Goal: Task Accomplishment & Management: Manage account settings

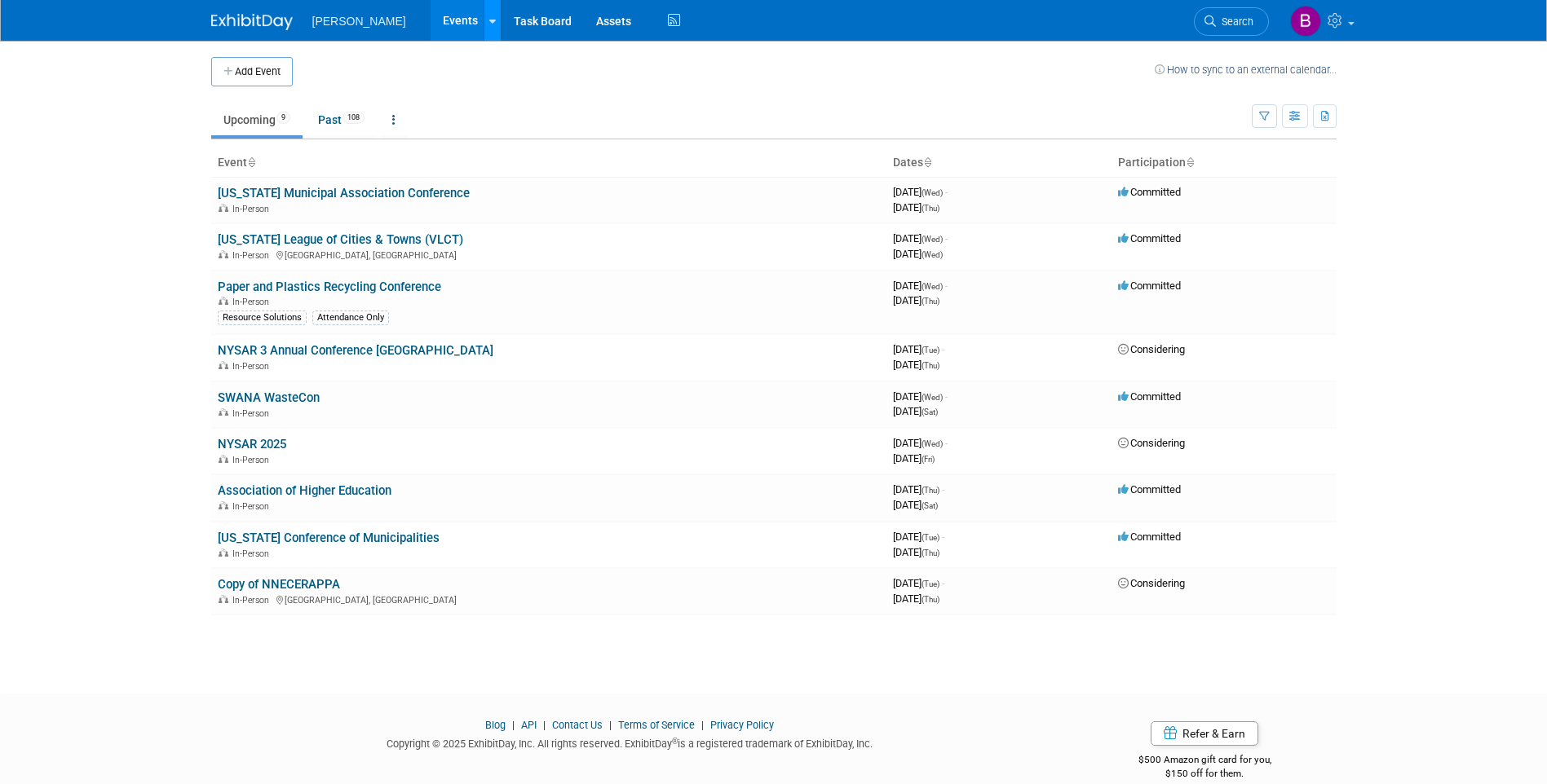
click at [490, 27] on div at bounding box center [493, 20] width 7 height 17
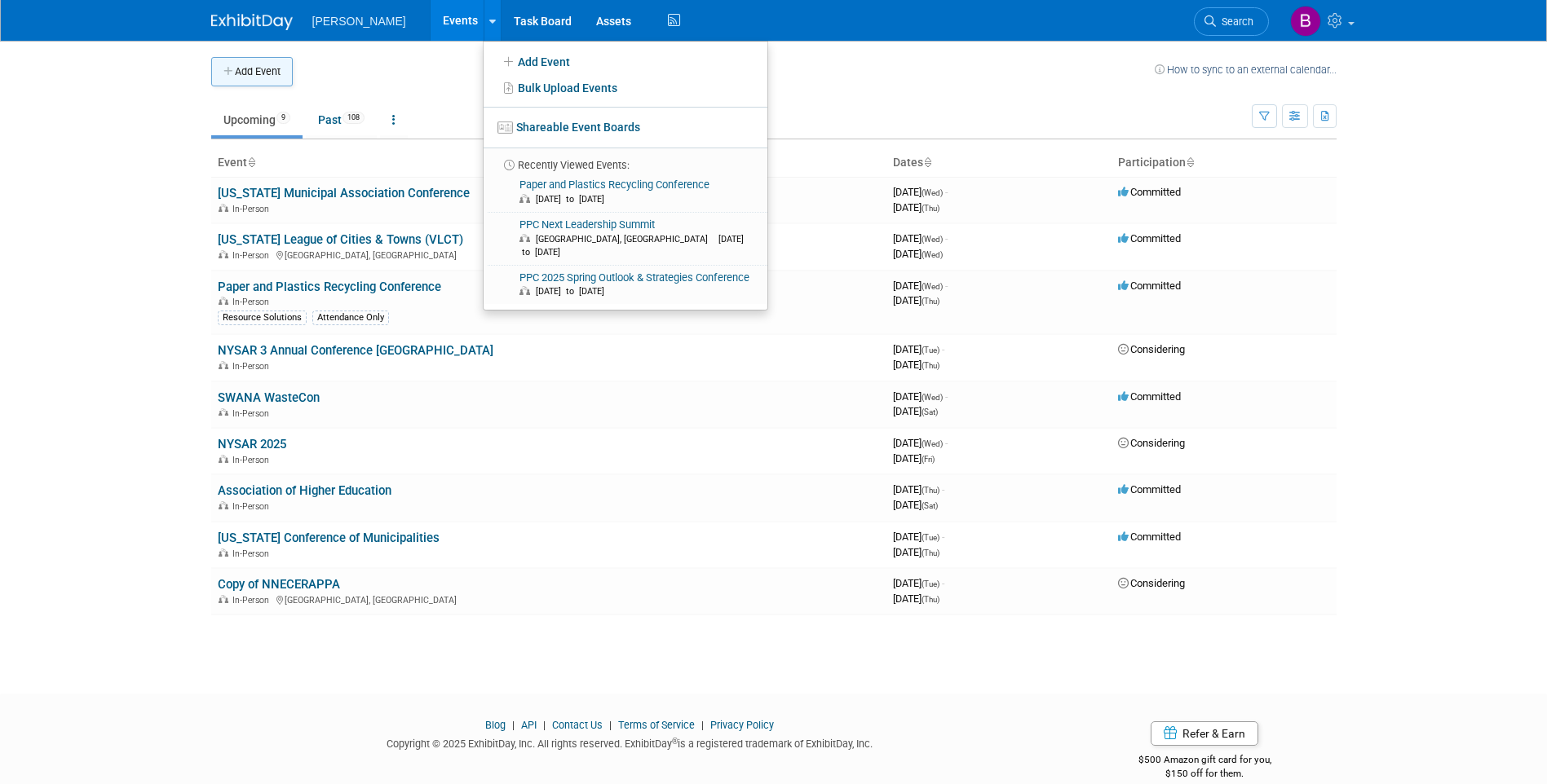
click at [270, 77] on button "Add Event" at bounding box center [251, 72] width 81 height 29
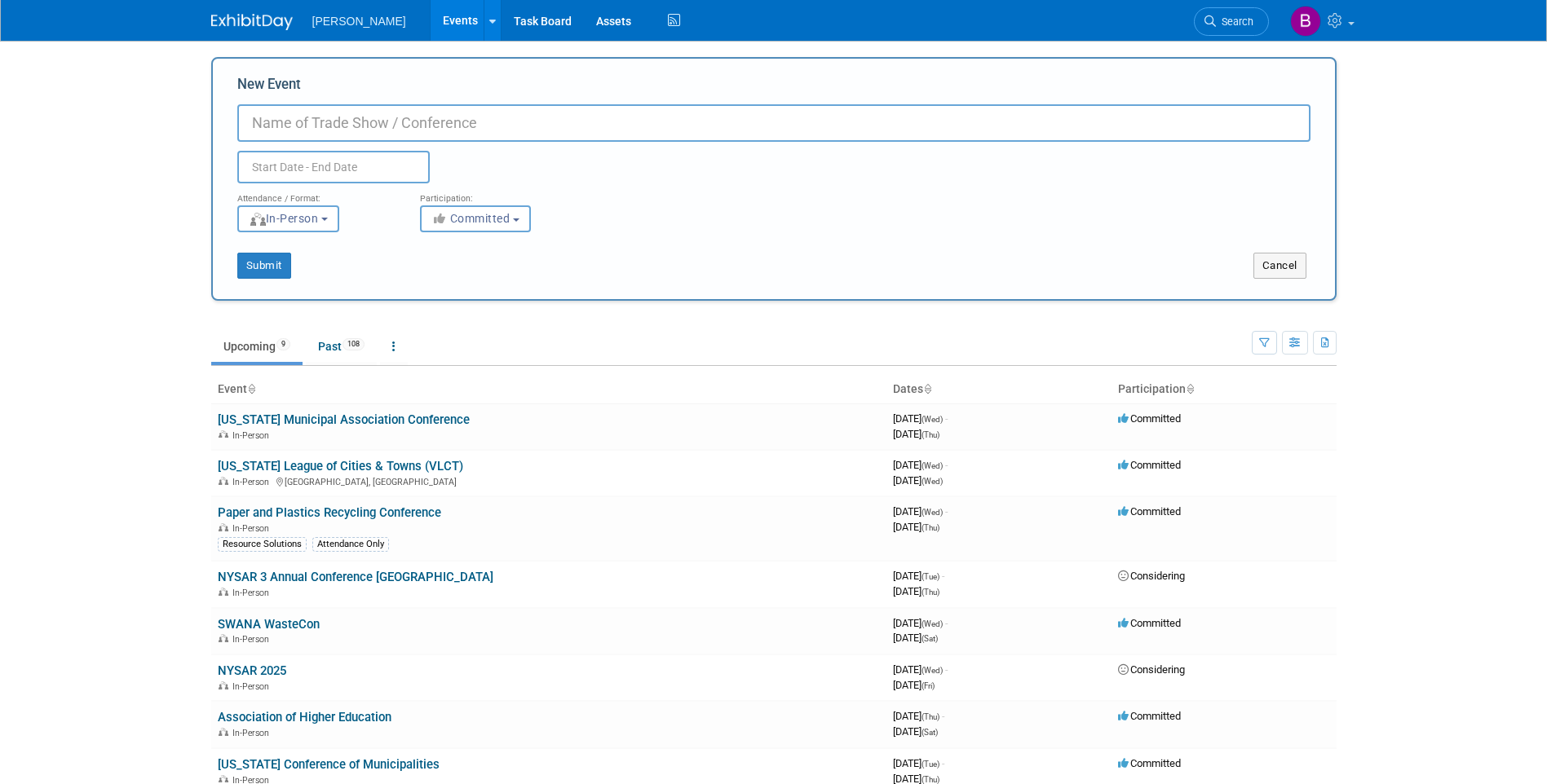
click at [316, 122] on input "New Event" at bounding box center [774, 123] width 1074 height 37
type input "Green Mountain Water Environment Association"
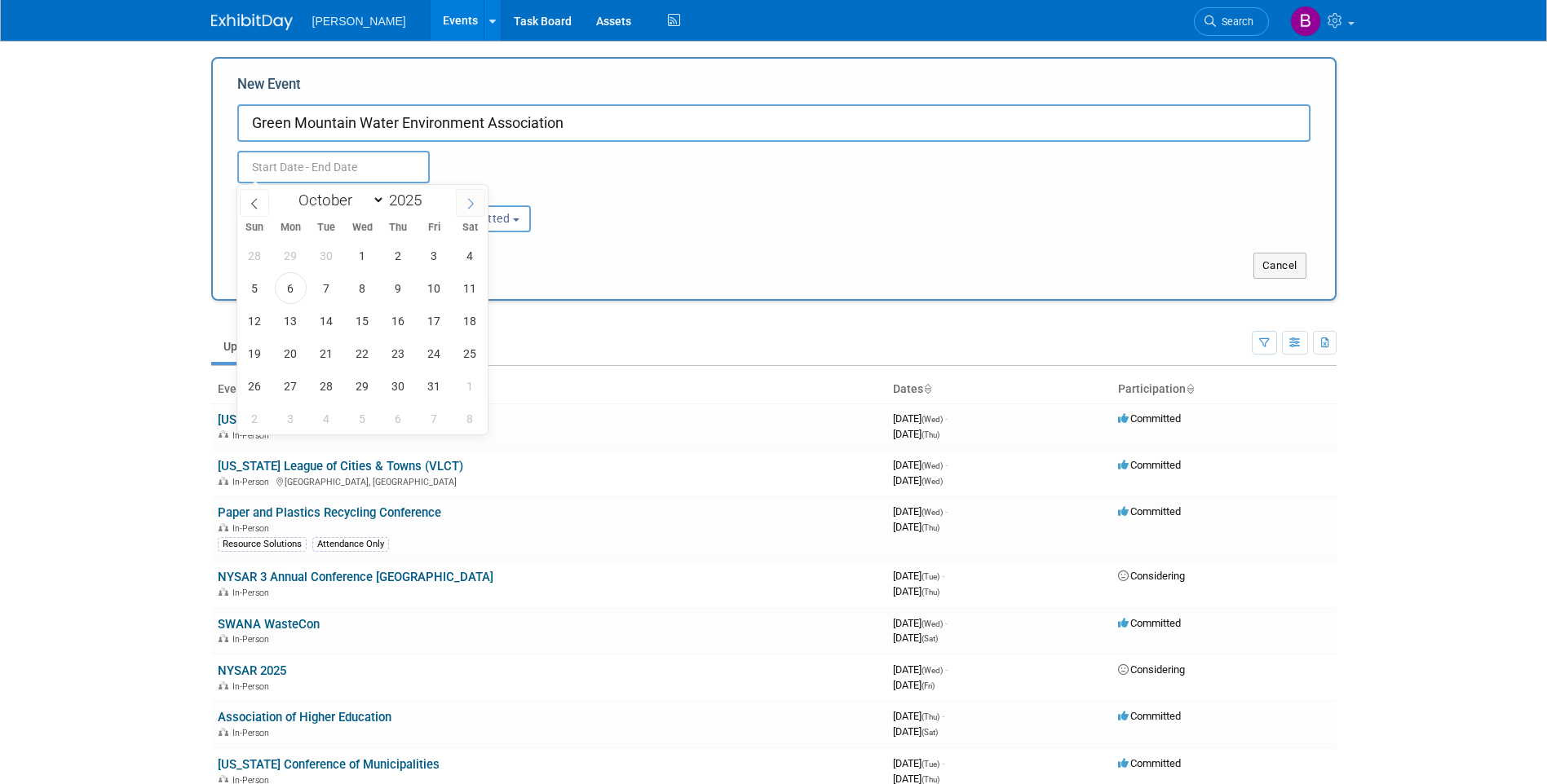
click at [481, 205] on span at bounding box center [471, 203] width 29 height 27
select select "10"
click at [400, 280] on span "6" at bounding box center [399, 288] width 31 height 31
type input "Nov 6, 2025 to Nov 6, 2025"
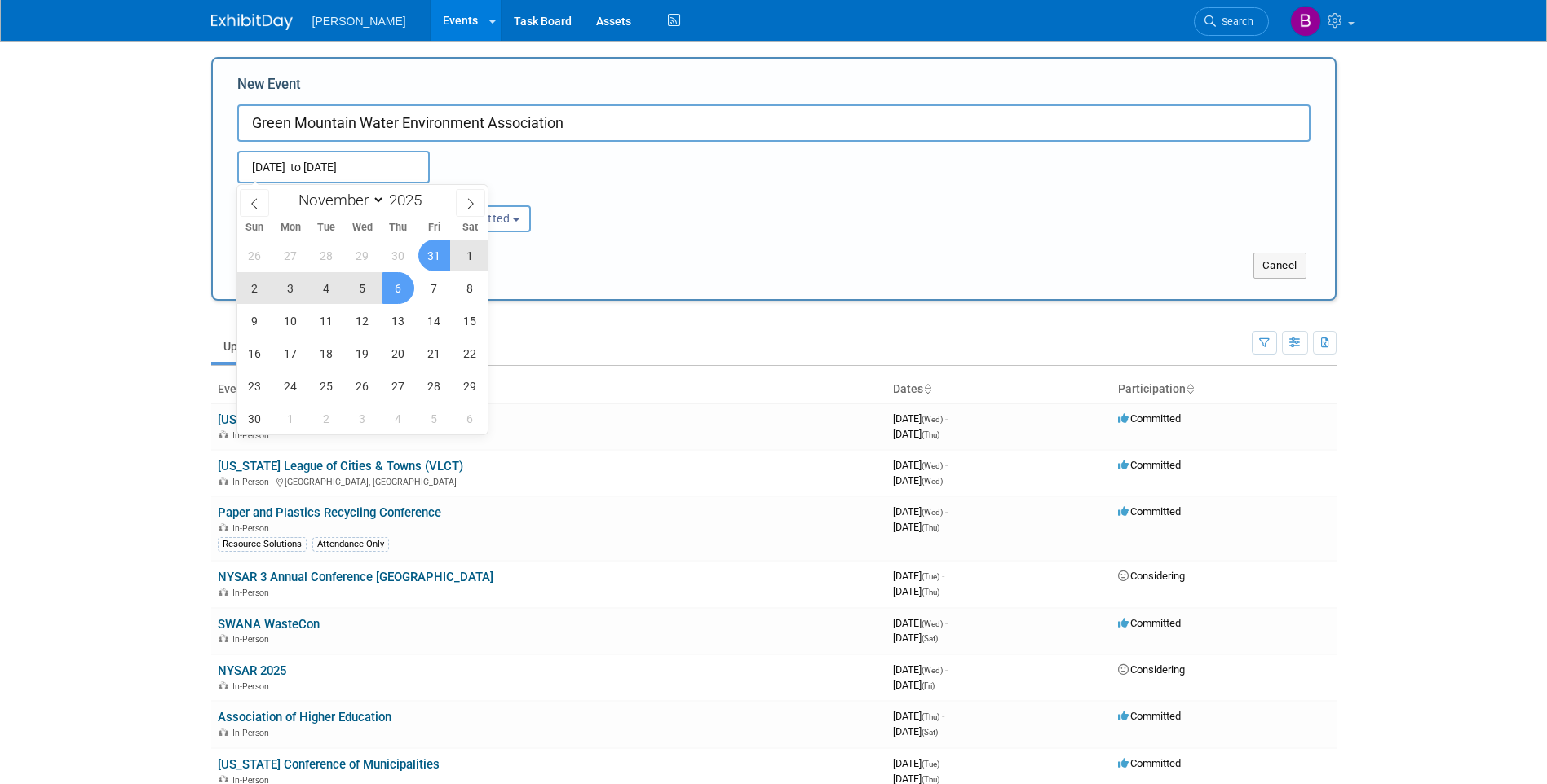
click at [625, 203] on div "Attendance / Format: <img src="https://www.exhibitday.com/Images/Format-InPerso…" at bounding box center [774, 208] width 1098 height 49
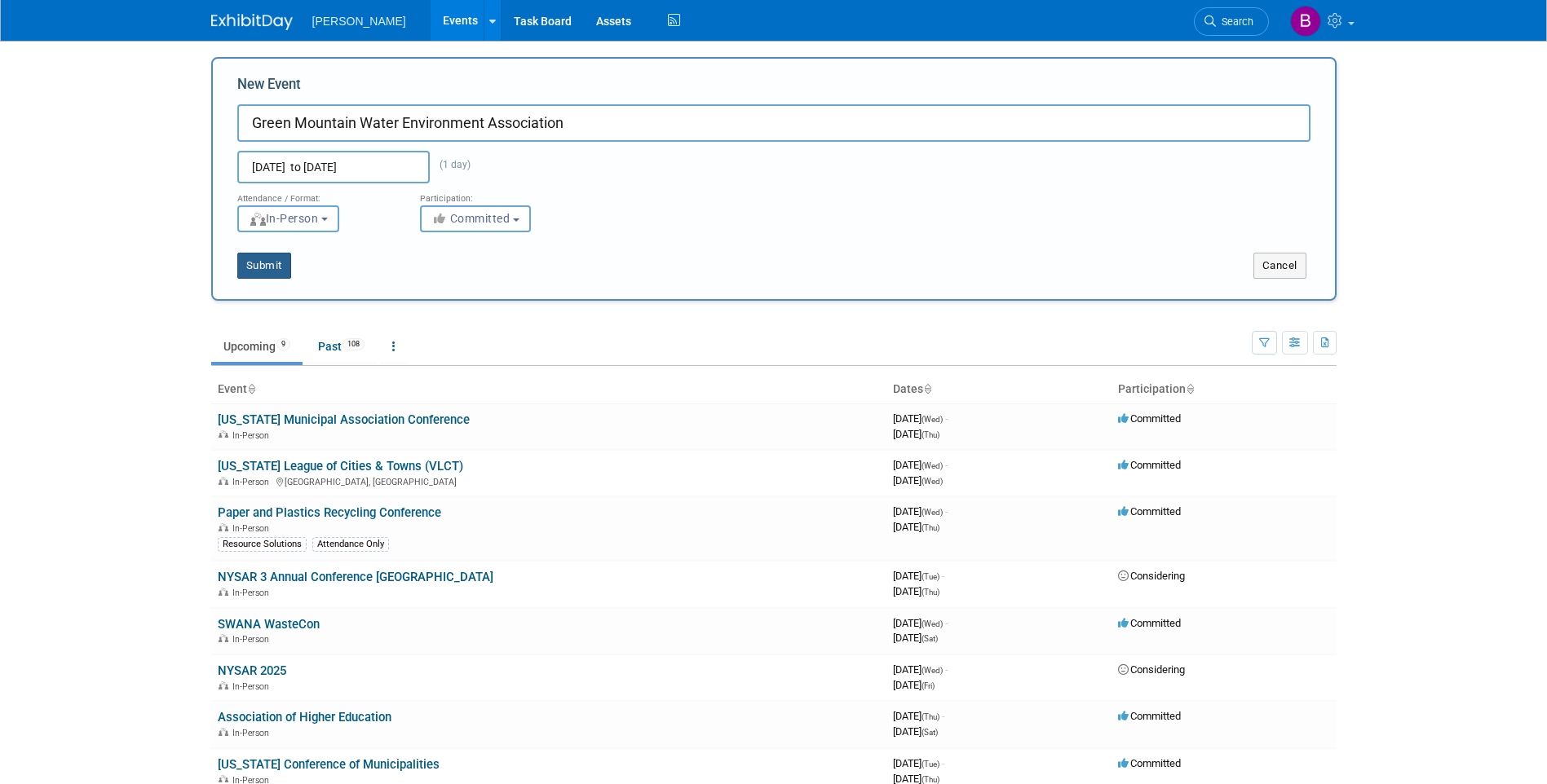
click at [269, 270] on button "Submit" at bounding box center [264, 266] width 54 height 26
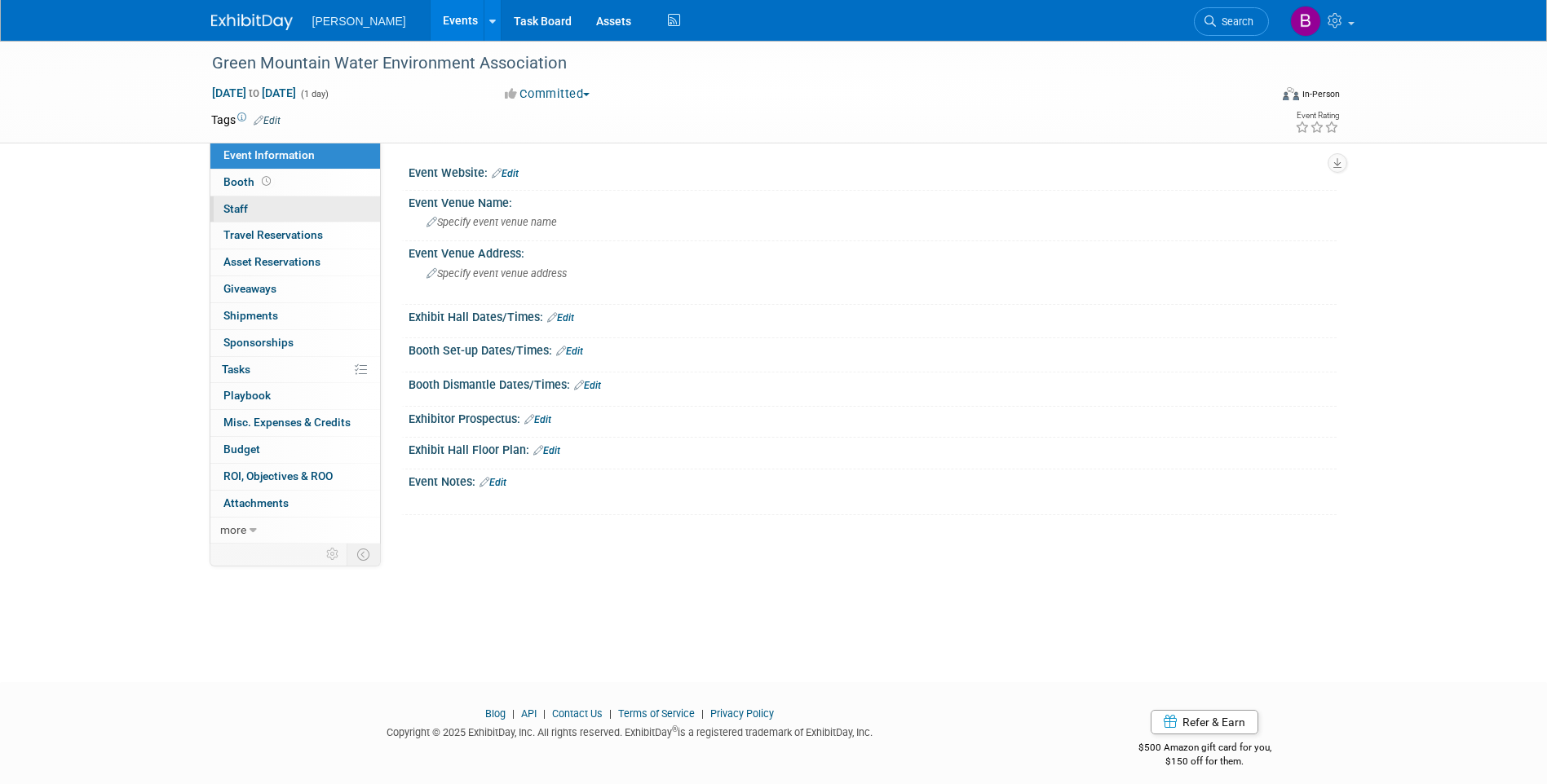
click at [240, 210] on span "Staff 0" at bounding box center [236, 208] width 25 height 13
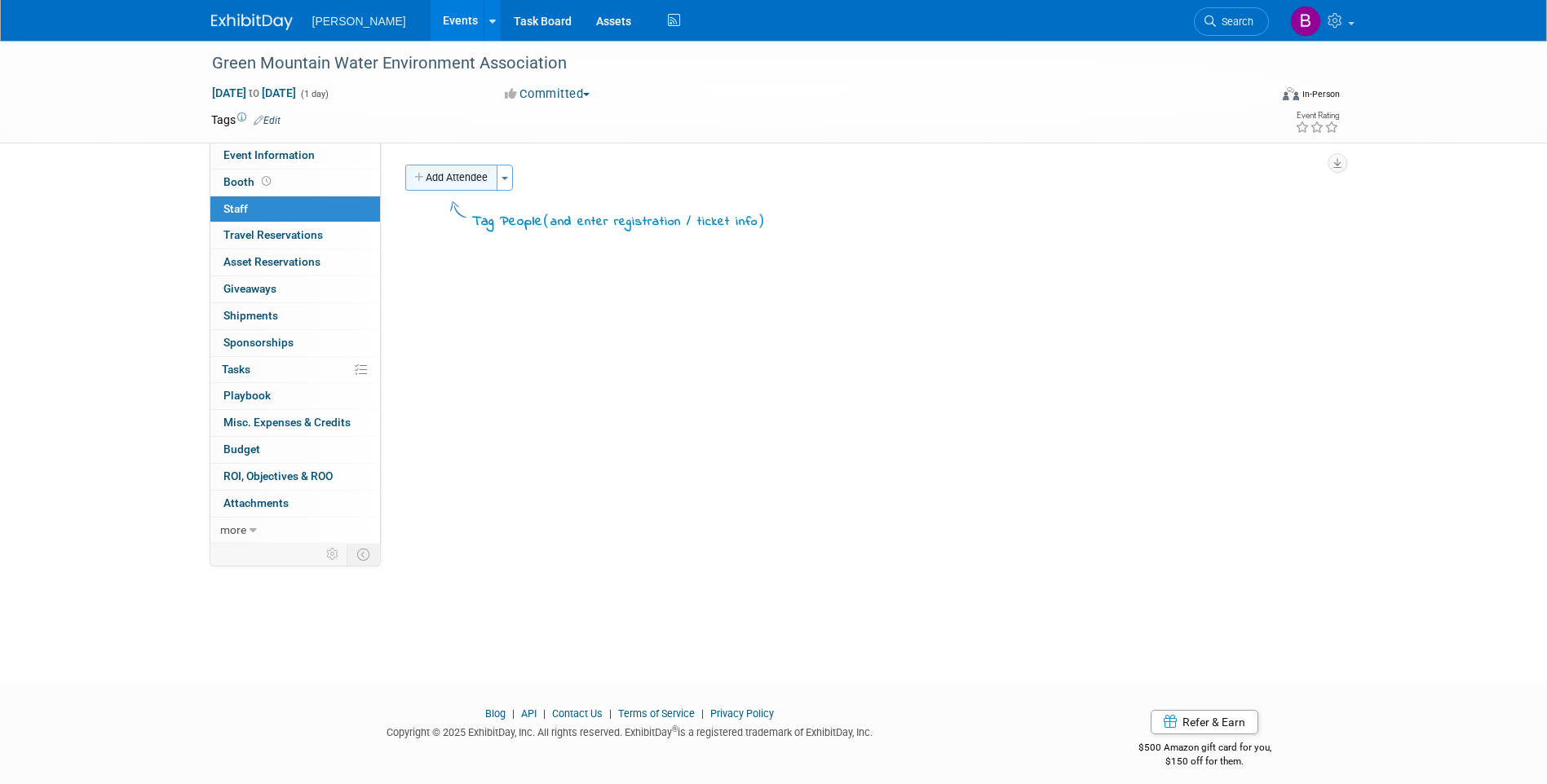
click at [475, 178] on button "Add Attendee" at bounding box center [452, 178] width 92 height 26
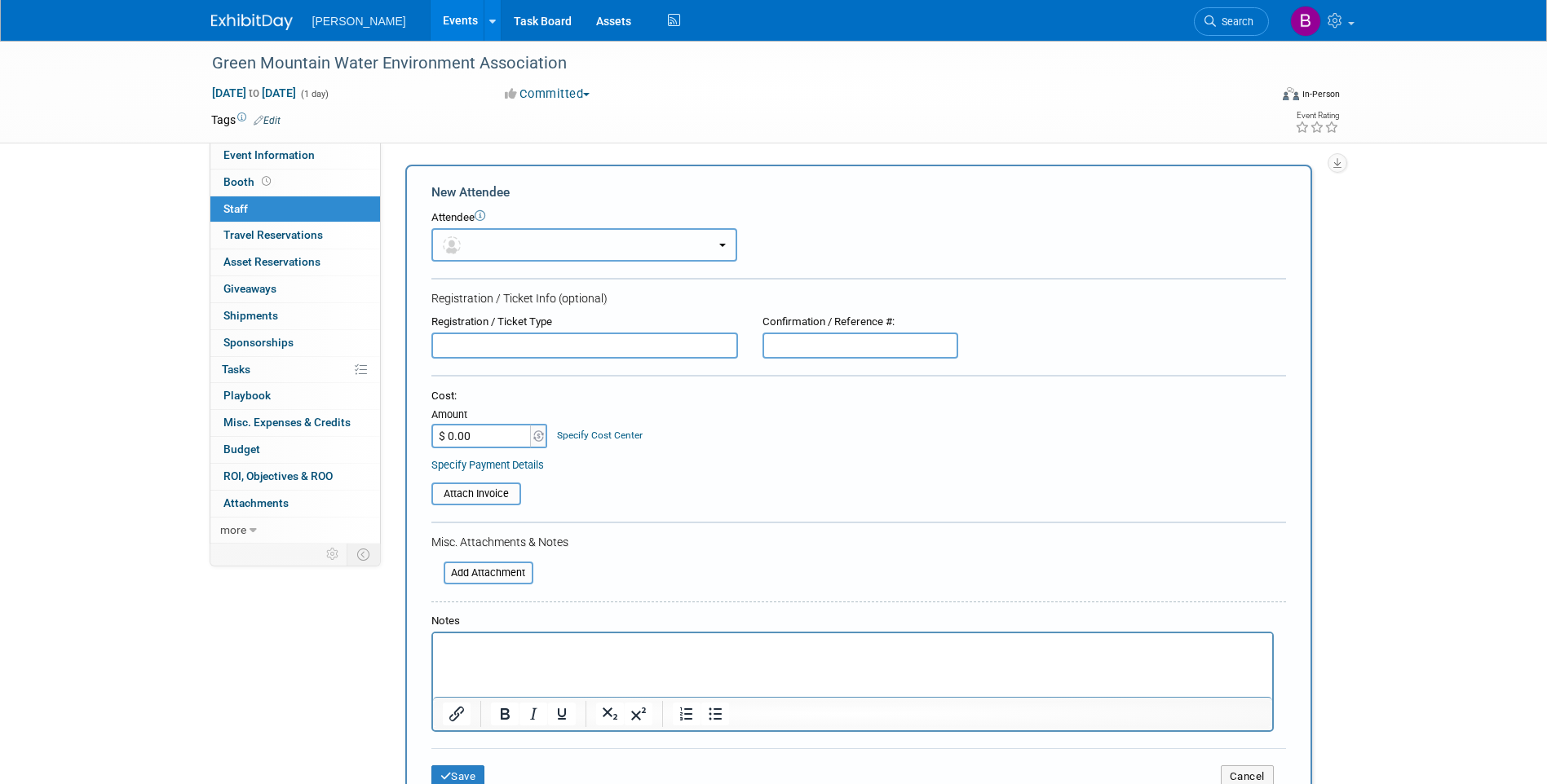
click at [495, 239] on button "button" at bounding box center [585, 245] width 306 height 33
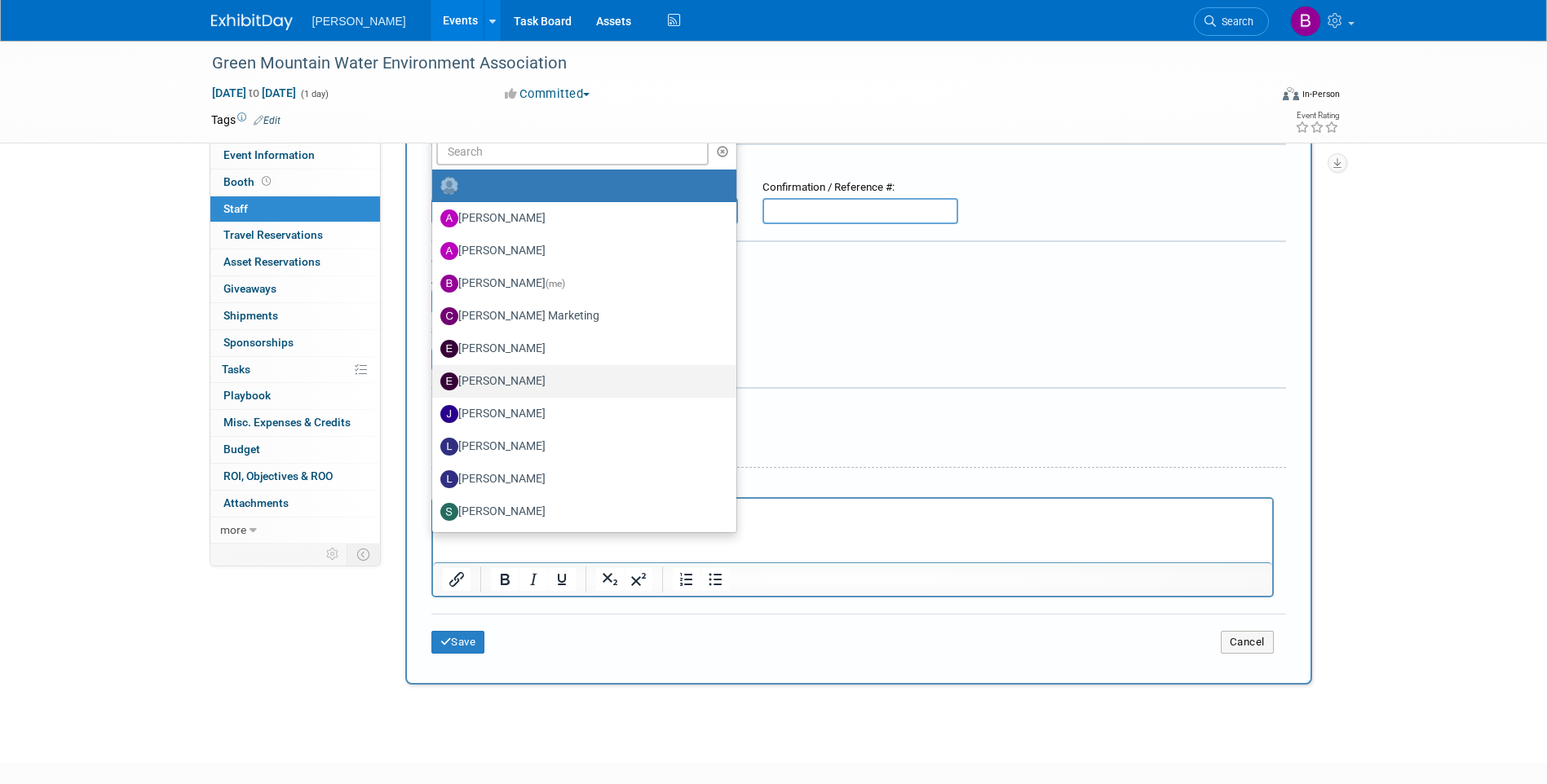
scroll to position [163, 0]
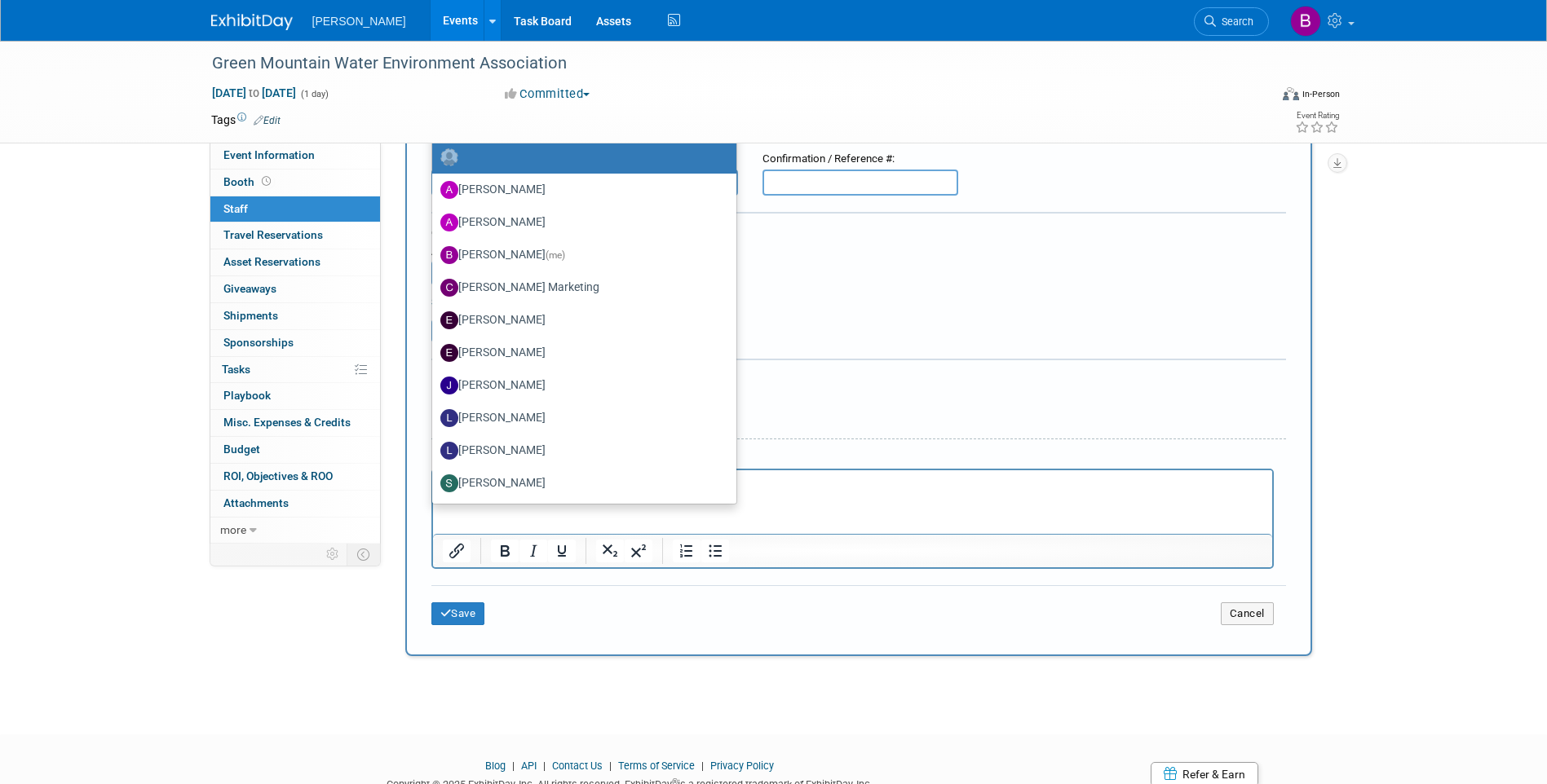
click at [827, 271] on div "Cost: Amount $ 0.00 Specify Cost Center Cost Center -- Not Specified --" at bounding box center [859, 255] width 855 height 60
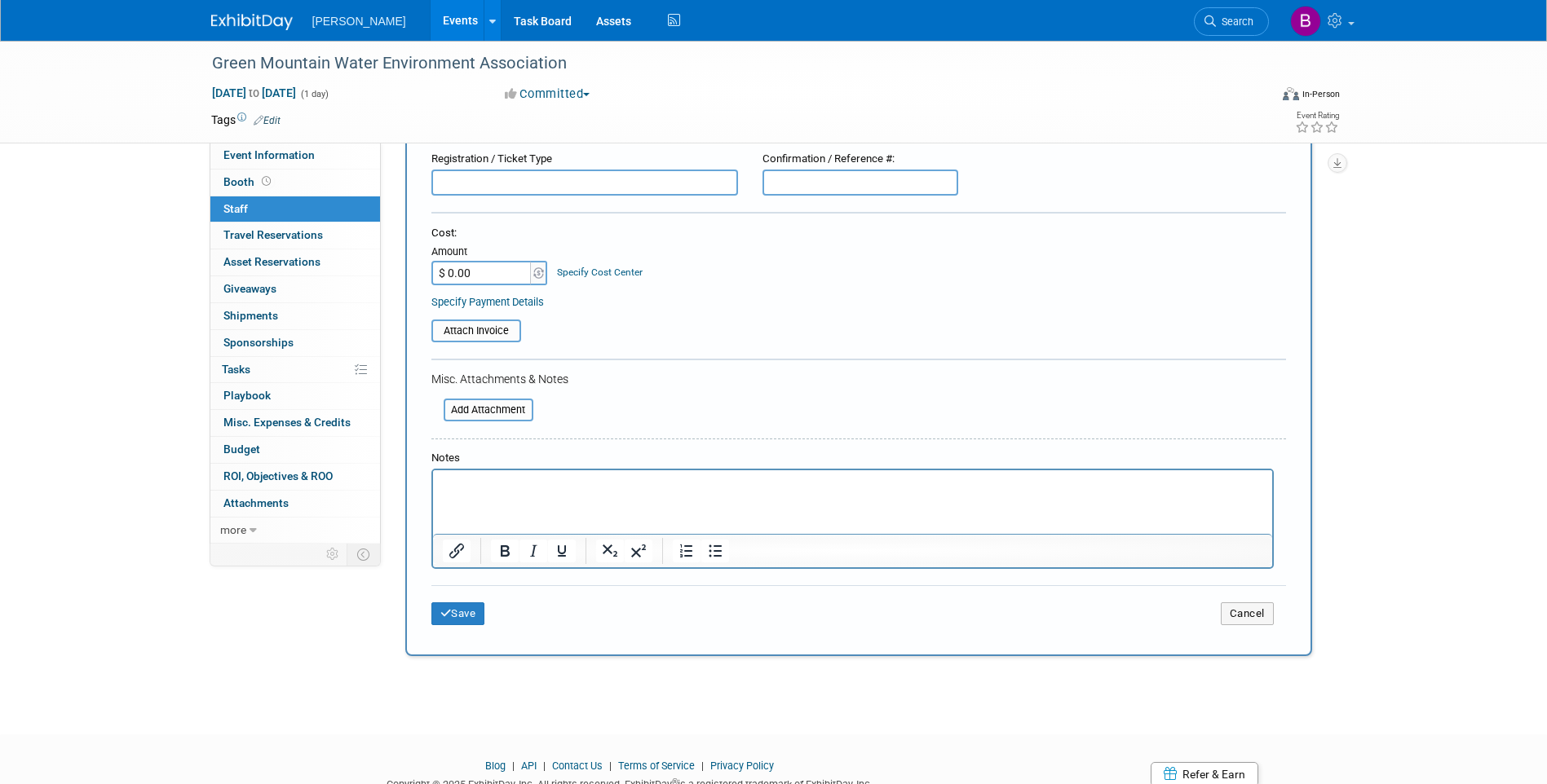
click at [543, 494] on html at bounding box center [851, 481] width 839 height 23
type input "$ 620.00"
click at [453, 617] on button "Save" at bounding box center [458, 613] width 54 height 23
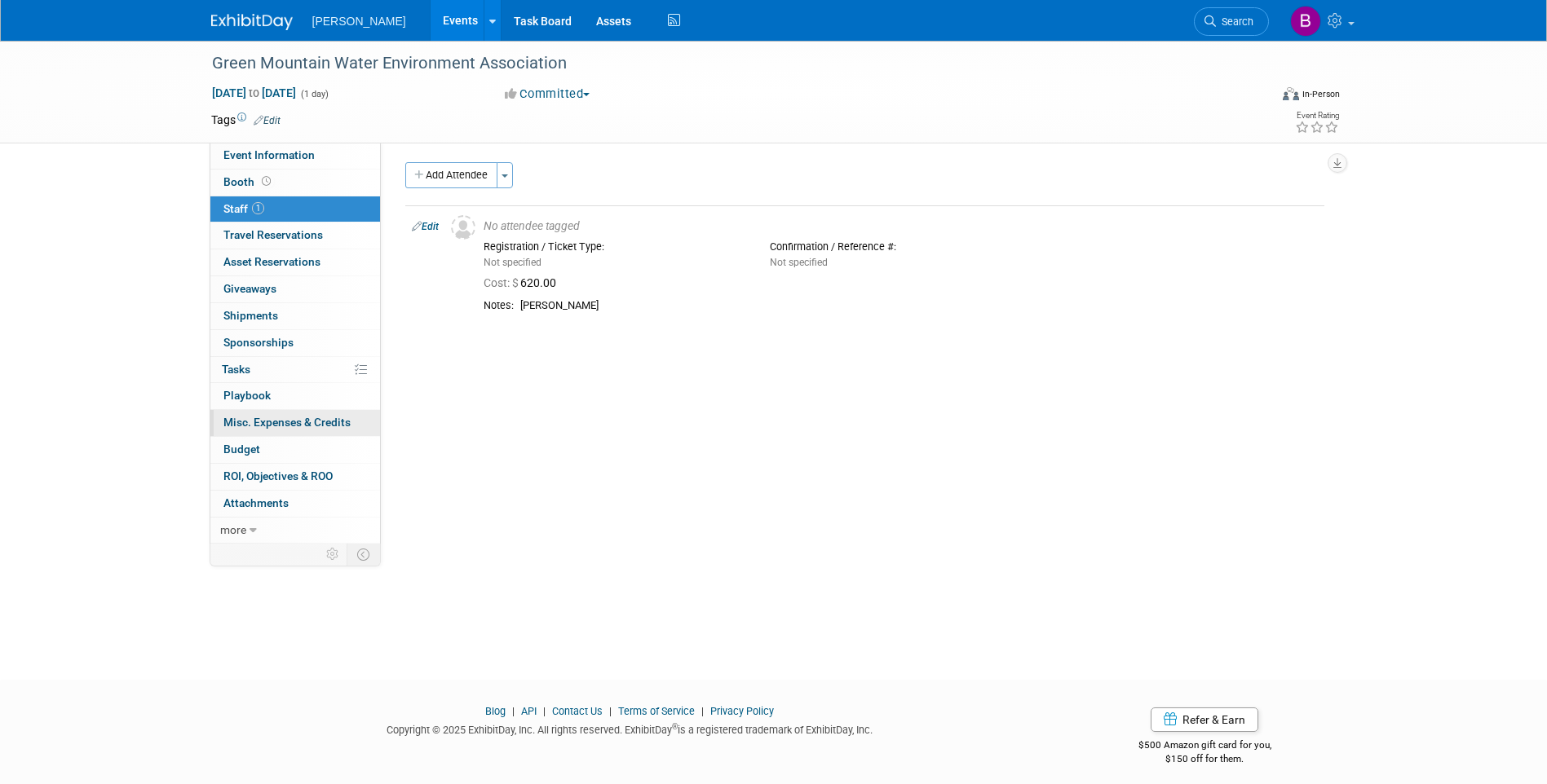
scroll to position [0, 0]
click at [256, 117] on icon at bounding box center [258, 120] width 10 height 11
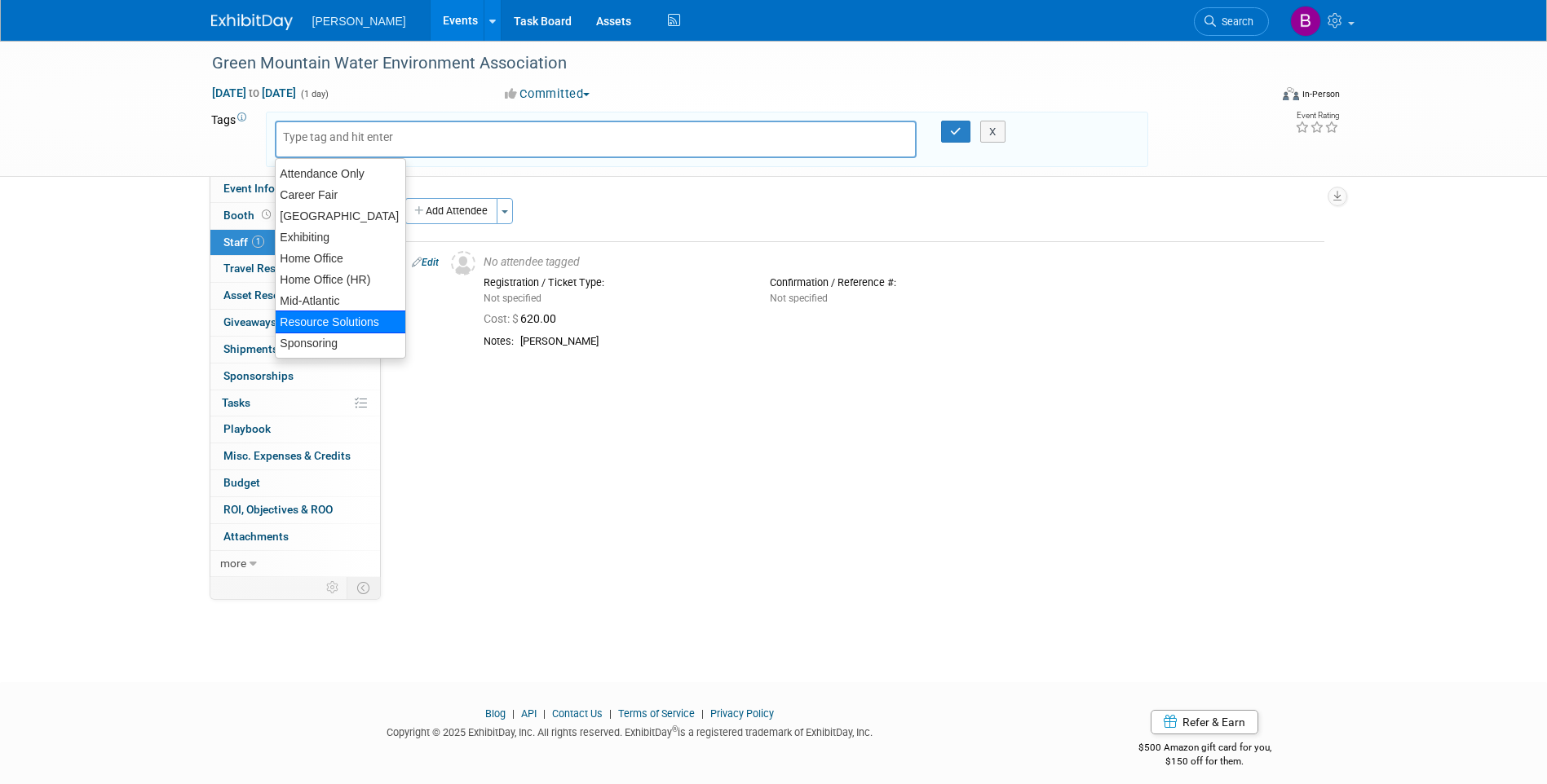
click at [371, 317] on div "Resource Solutions" at bounding box center [341, 322] width 132 height 23
type input "Resource Solutions"
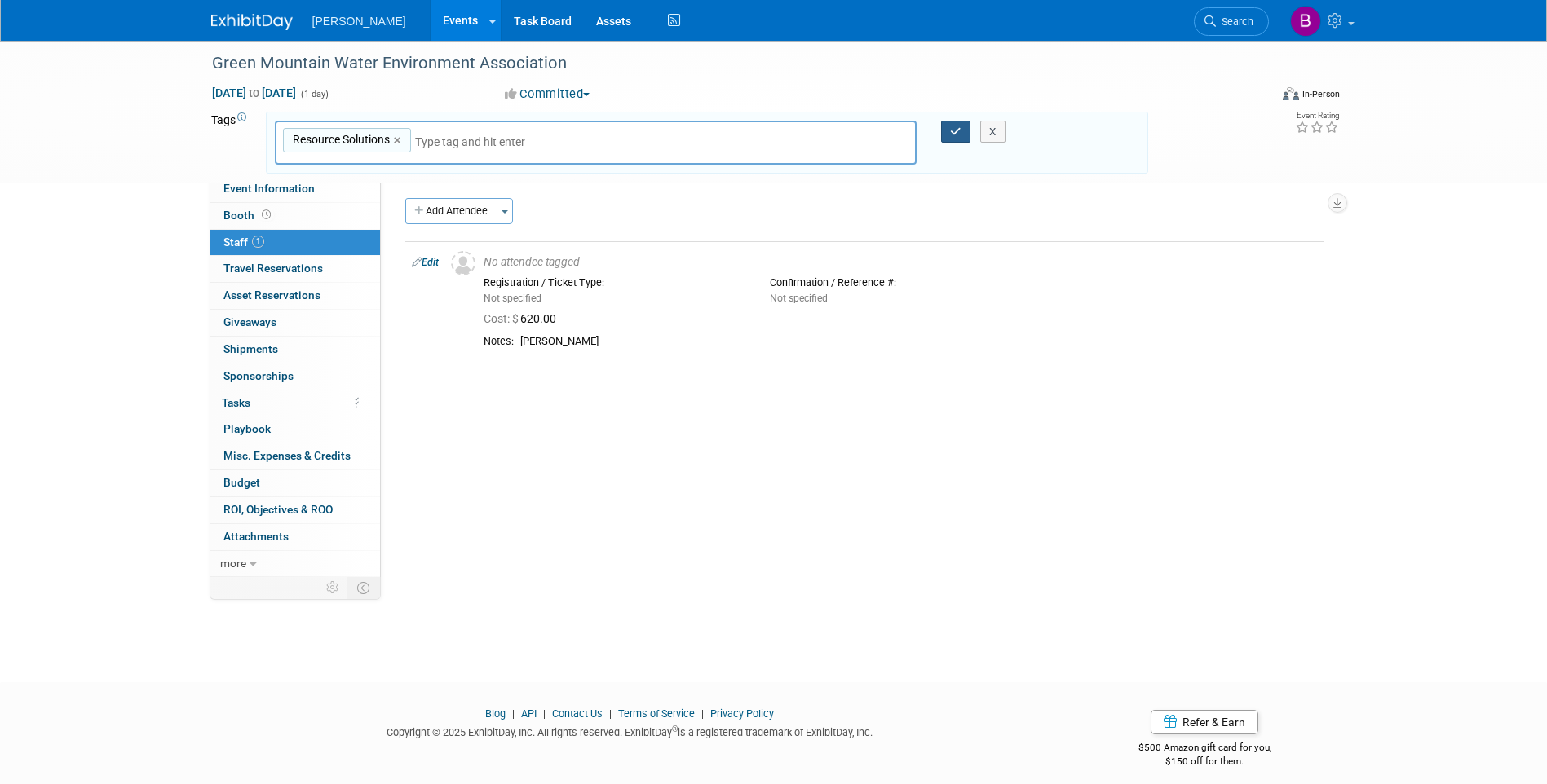
click at [952, 131] on icon "button" at bounding box center [956, 131] width 12 height 11
